Goal: Information Seeking & Learning: Learn about a topic

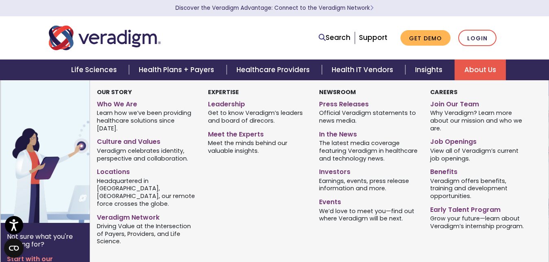
click at [479, 72] on link "About Us" at bounding box center [480, 69] width 51 height 21
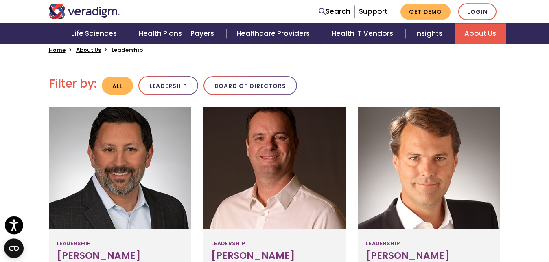
scroll to position [204, 0]
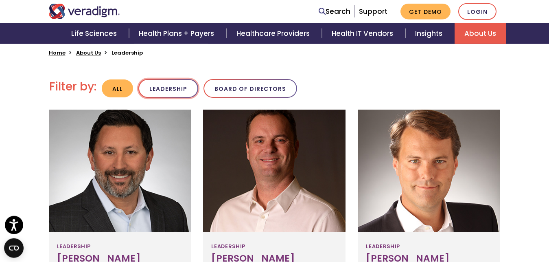
click at [166, 86] on button "Leadership" at bounding box center [168, 88] width 60 height 19
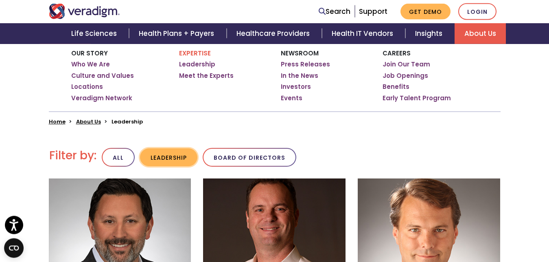
scroll to position [131, 0]
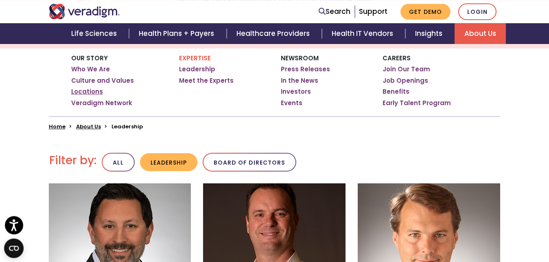
click at [93, 92] on link "Locations" at bounding box center [87, 92] width 32 height 8
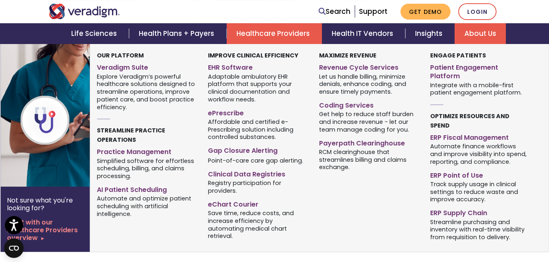
scroll to position [661, 0]
